Goal: Information Seeking & Learning: Learn about a topic

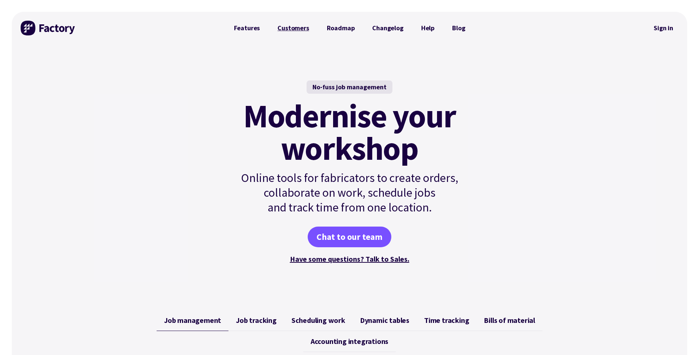
click at [296, 27] on link "Customers" at bounding box center [293, 28] width 49 height 15
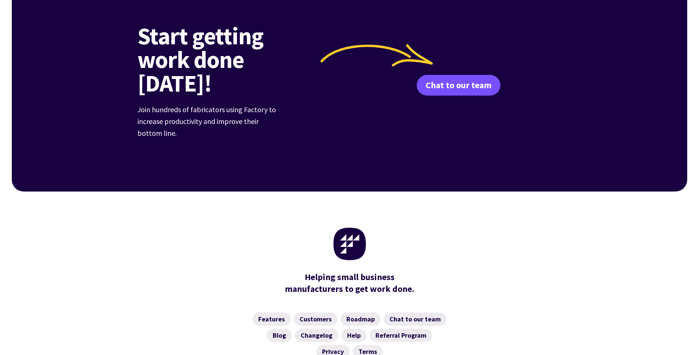
scroll to position [1045, 0]
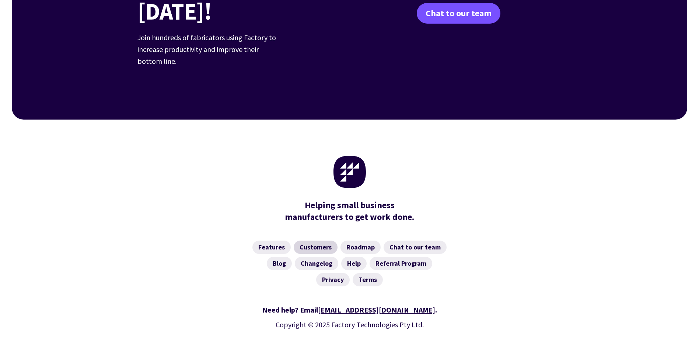
click at [322, 240] on link "Customers" at bounding box center [316, 246] width 44 height 13
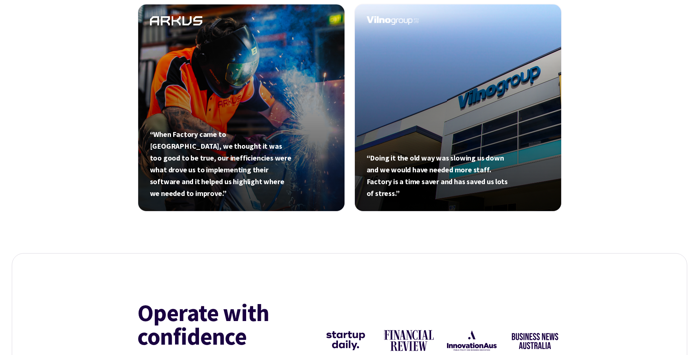
scroll to position [258, 0]
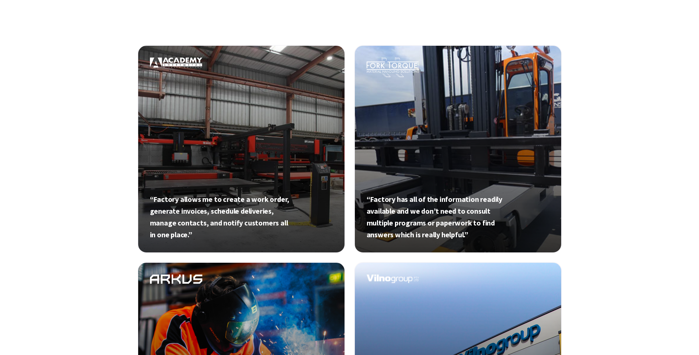
click at [429, 162] on link at bounding box center [458, 149] width 208 height 208
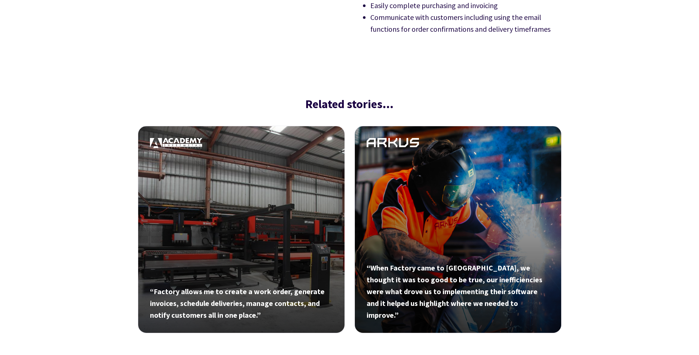
scroll to position [1143, 0]
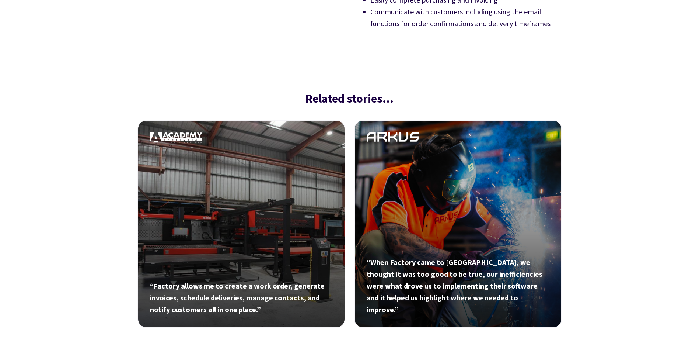
click at [429, 161] on link at bounding box center [458, 224] width 208 height 208
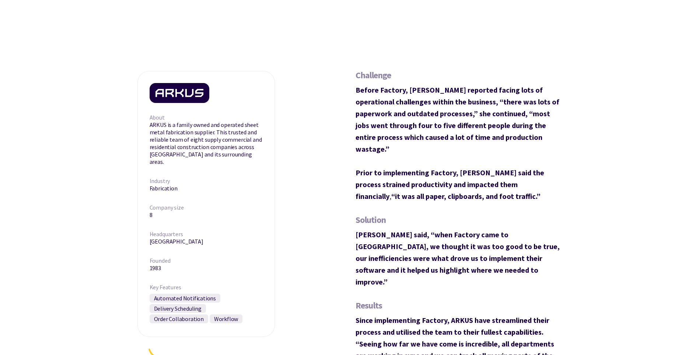
scroll to position [442, 0]
